Goal: Task Accomplishment & Management: Complete application form

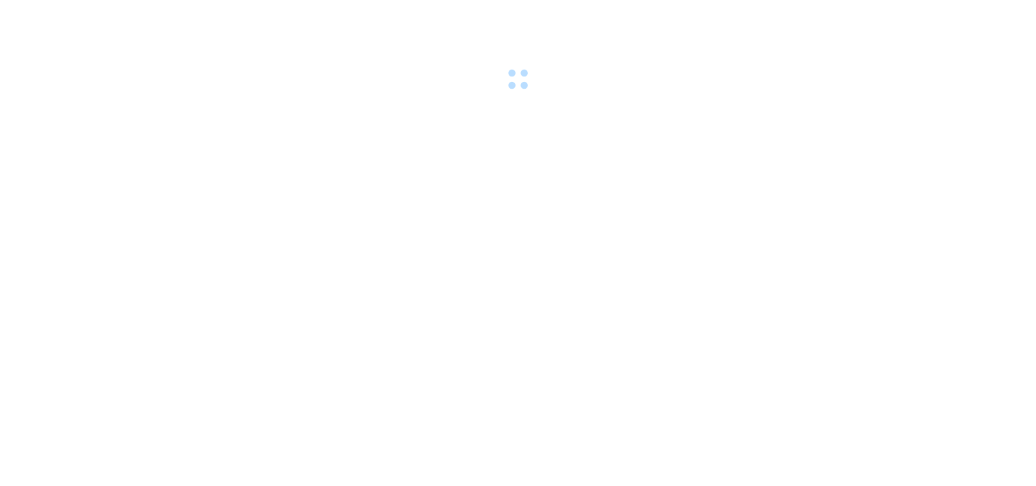
click at [247, 79] on div at bounding box center [518, 47] width 1036 height 94
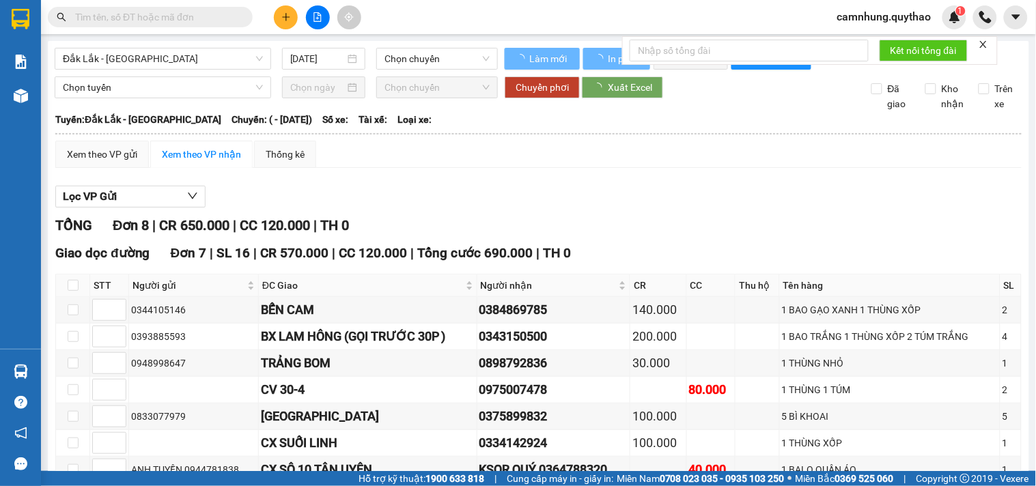
type input "[DATE]"
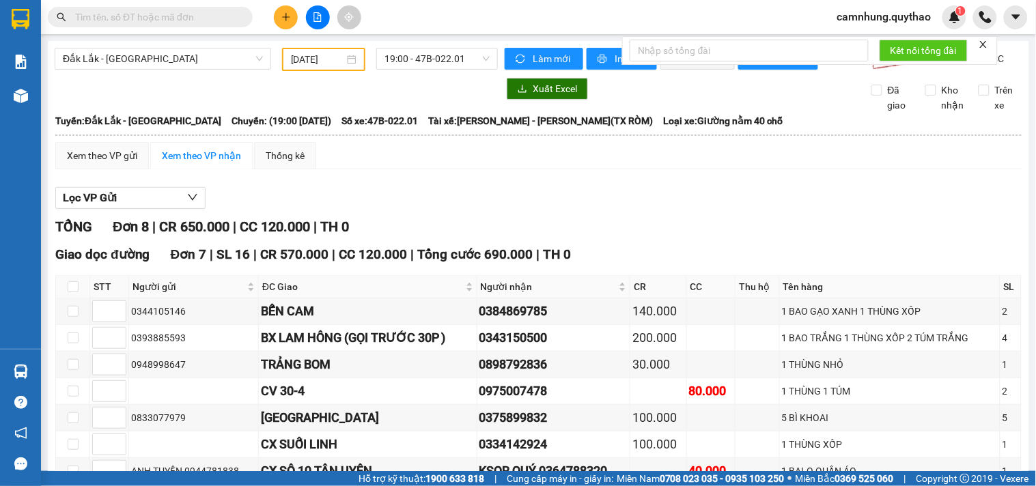
drag, startPoint x: 247, startPoint y: 79, endPoint x: 283, endPoint y: 15, distance: 73.7
click at [283, 15] on icon "plus" at bounding box center [286, 17] width 10 height 10
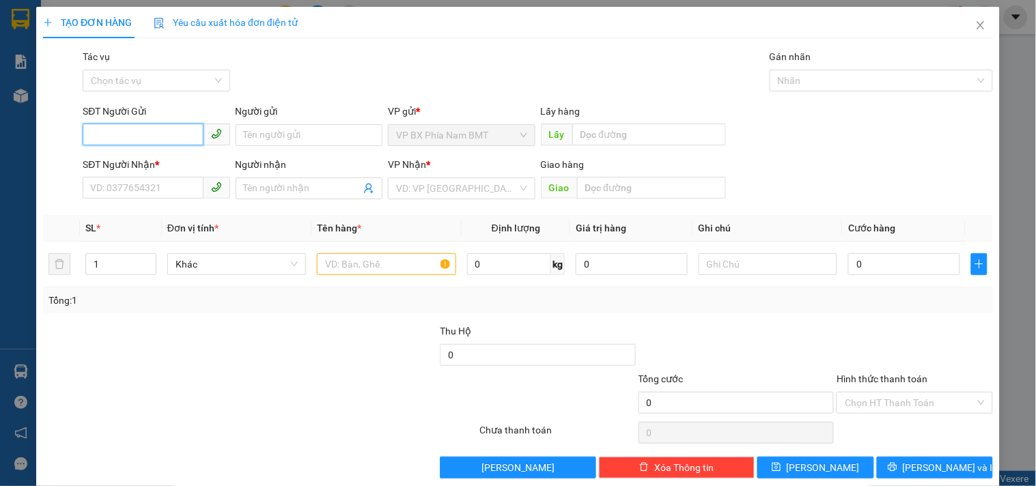
drag, startPoint x: 104, startPoint y: 139, endPoint x: 98, endPoint y: 135, distance: 7.0
click at [105, 139] on input "SĐT Người Gửi" at bounding box center [143, 135] width 120 height 22
type input "0348673229"
click at [130, 191] on input "SĐT Người Nhận *" at bounding box center [143, 188] width 120 height 22
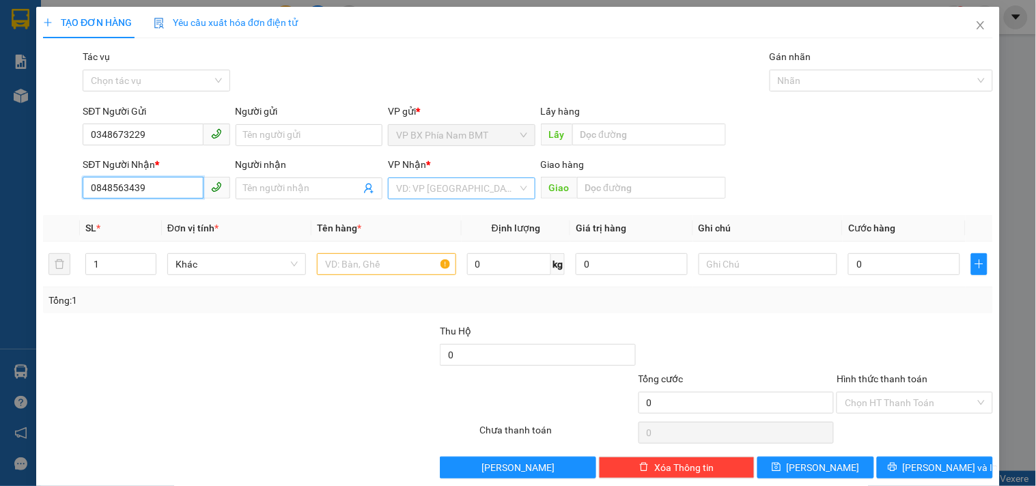
type input "0848563439"
click at [438, 189] on input "search" at bounding box center [456, 188] width 121 height 20
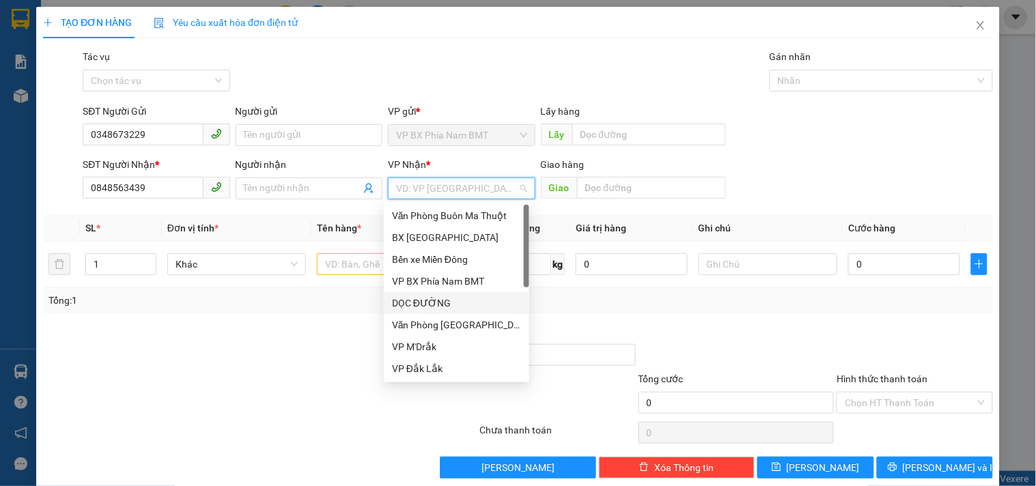
click at [449, 299] on div "DỌC ĐƯỜNG" at bounding box center [456, 303] width 129 height 15
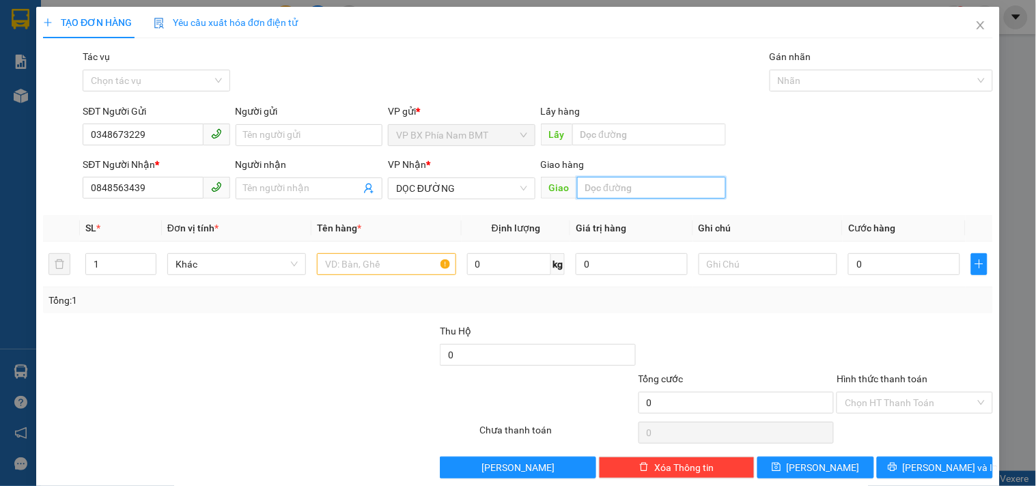
click at [612, 187] on input "text" at bounding box center [651, 188] width 149 height 22
type input "BẦU BÀNG"
click at [392, 267] on input "text" at bounding box center [386, 264] width 139 height 22
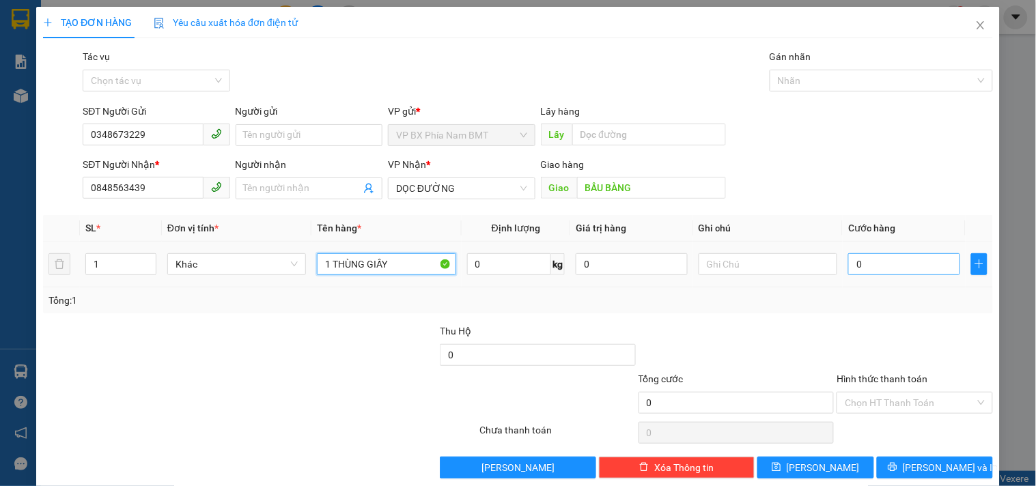
type input "1 THÙNG GIẤY"
click at [869, 268] on input "0" at bounding box center [904, 264] width 112 height 22
type input "5"
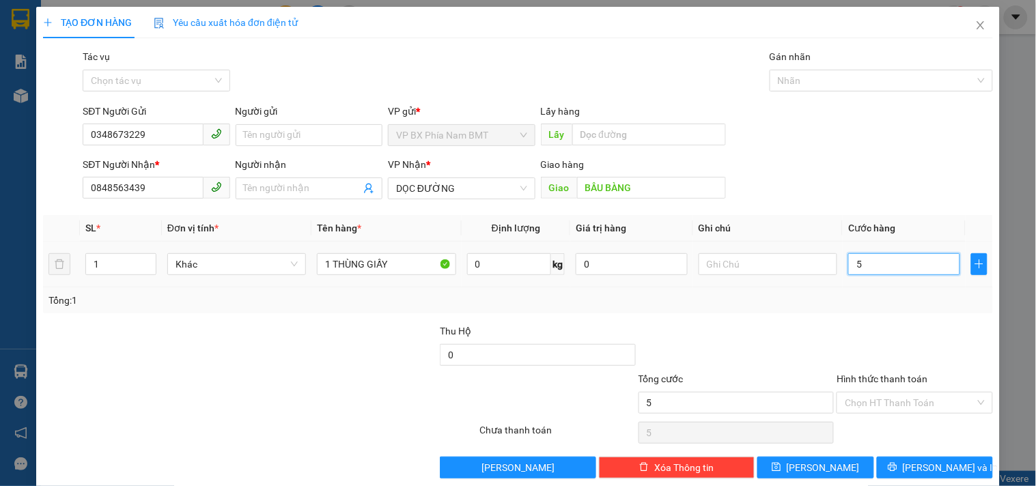
type input "50"
type input "500"
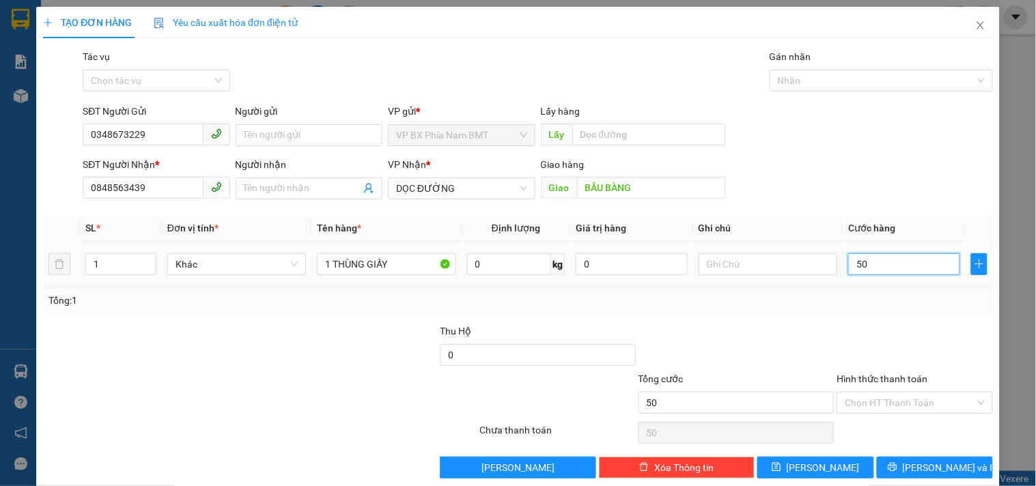
type input "500"
type input "5.000"
type input "50.000"
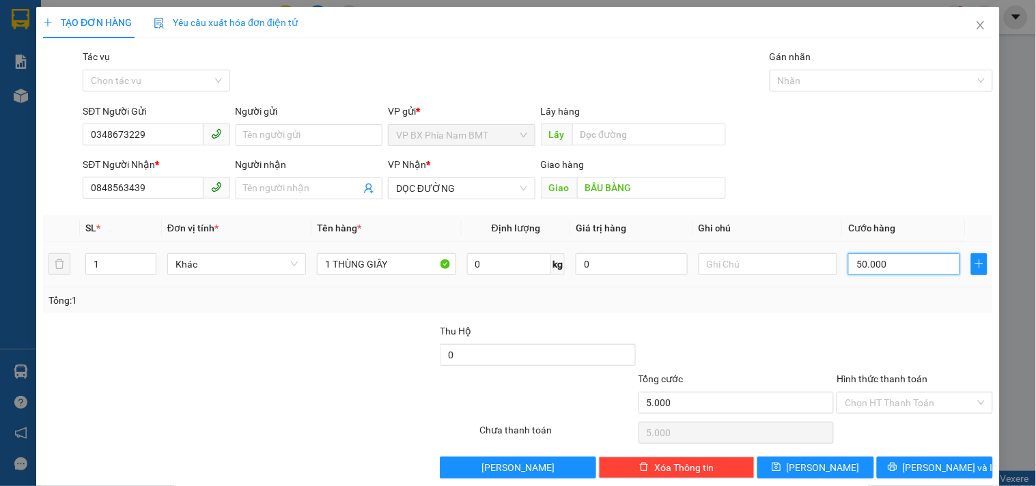
type input "50.000"
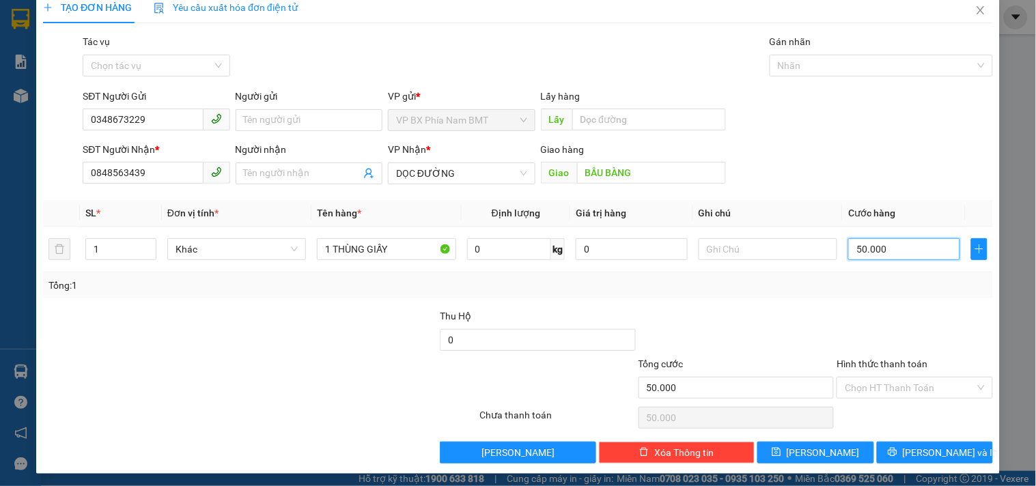
scroll to position [18, 0]
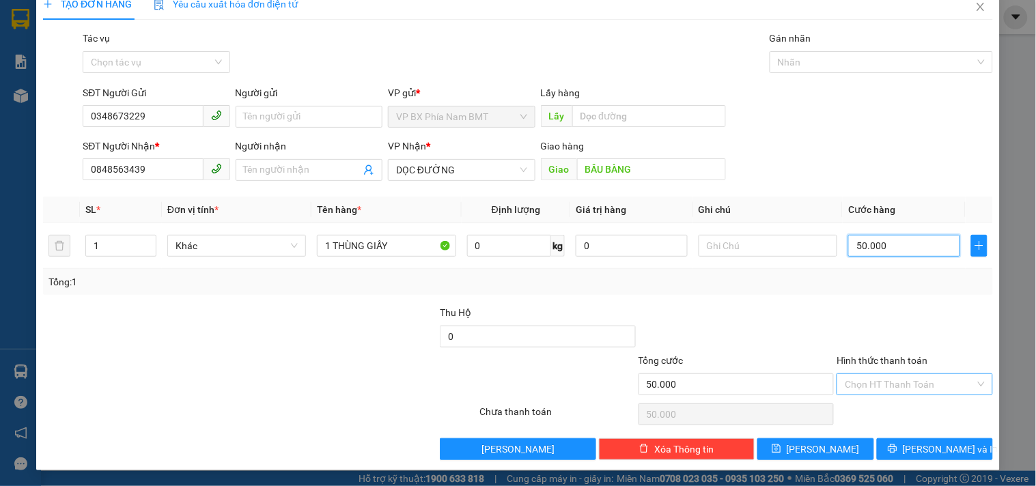
type input "50.000"
click at [910, 387] on input "Hình thức thanh toán" at bounding box center [910, 384] width 130 height 20
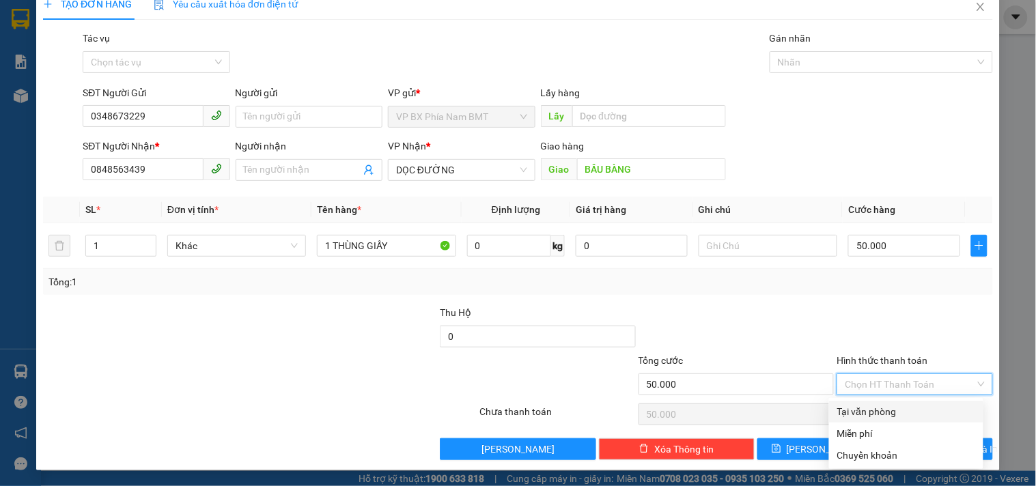
click at [904, 410] on div "Tại văn phòng" at bounding box center [906, 411] width 138 height 15
type input "0"
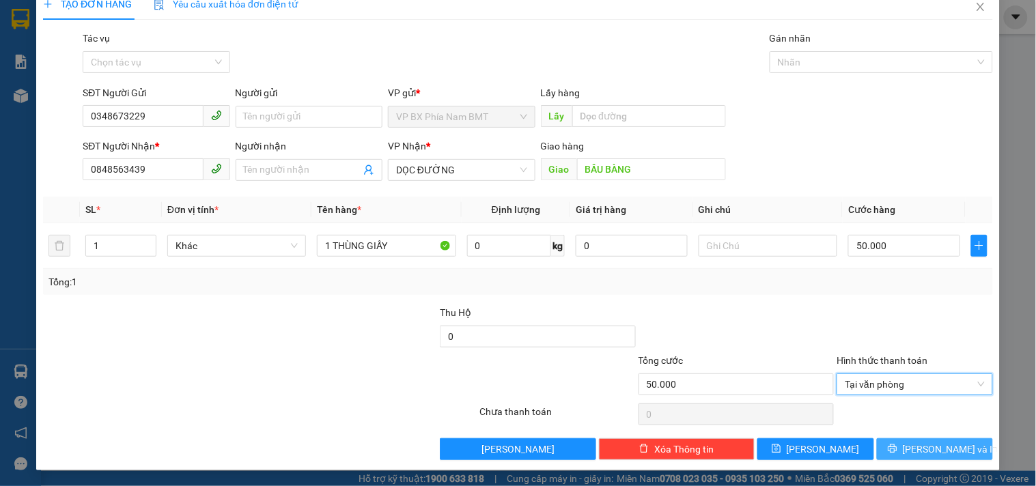
click at [934, 447] on span "[PERSON_NAME] và In" at bounding box center [951, 449] width 96 height 15
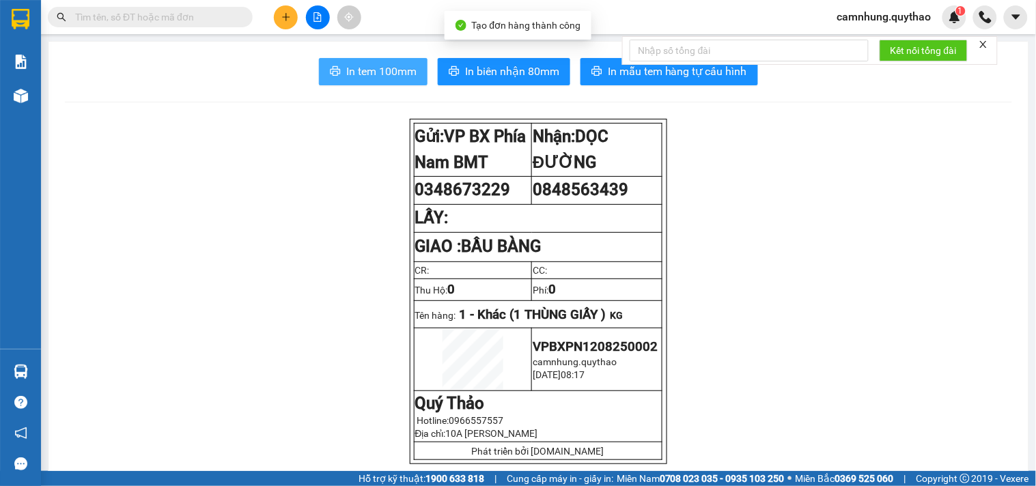
drag, startPoint x: 385, startPoint y: 73, endPoint x: 320, endPoint y: 2, distance: 96.7
click at [385, 72] on span "In tem 100mm" at bounding box center [381, 71] width 70 height 17
